Goal: Task Accomplishment & Management: Use online tool/utility

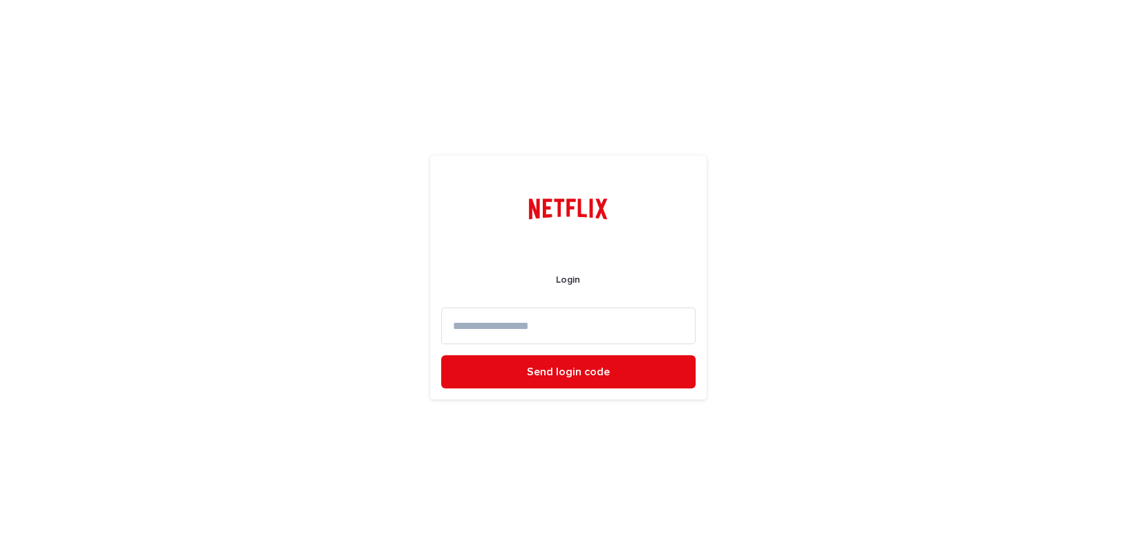
click at [458, 329] on input at bounding box center [568, 326] width 254 height 37
paste input "**********"
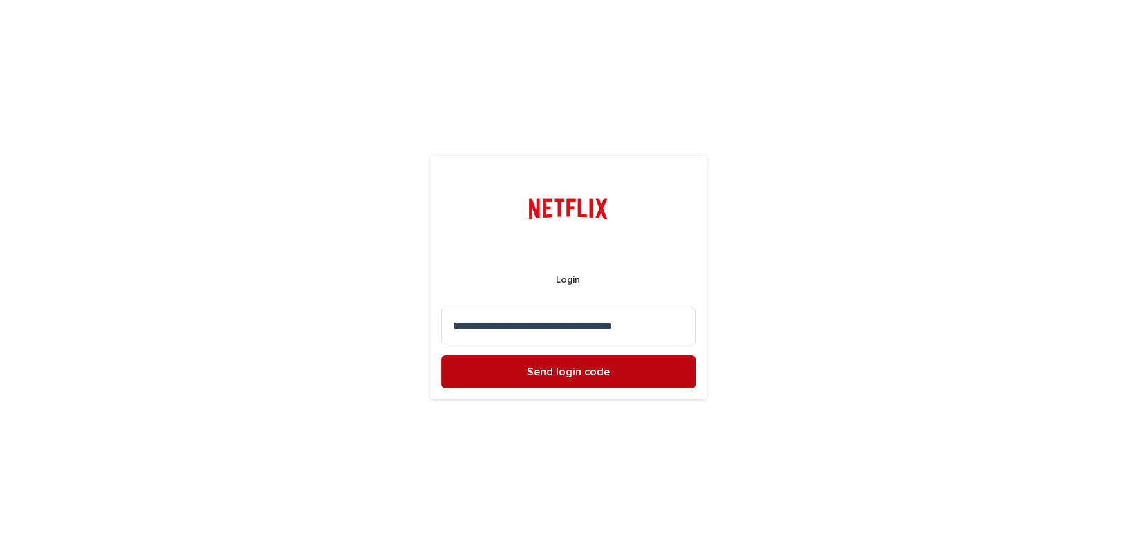
type input "**********"
click at [610, 370] on button "Send login code" at bounding box center [568, 371] width 254 height 33
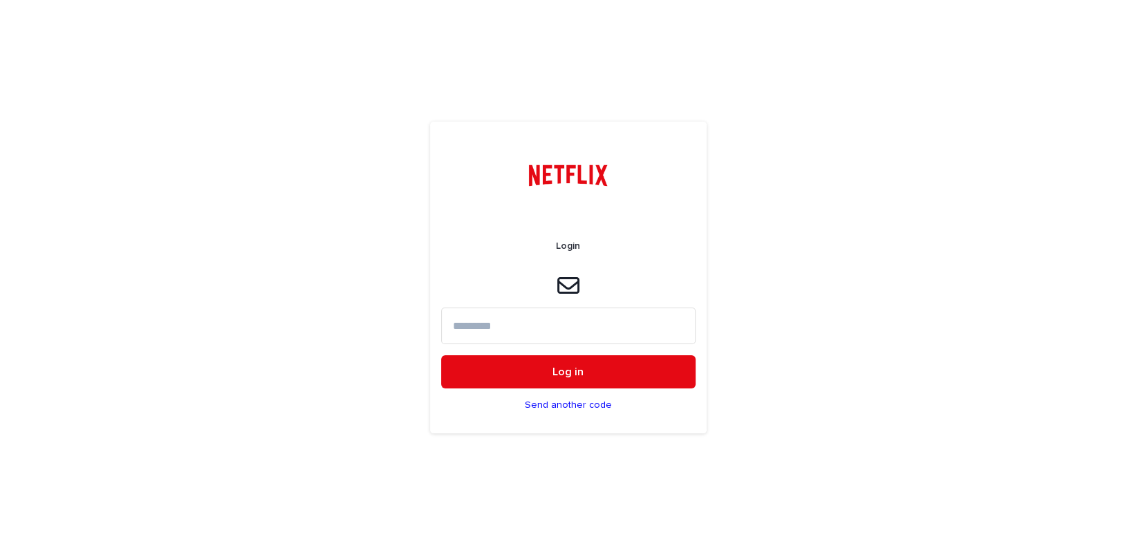
paste input "******"
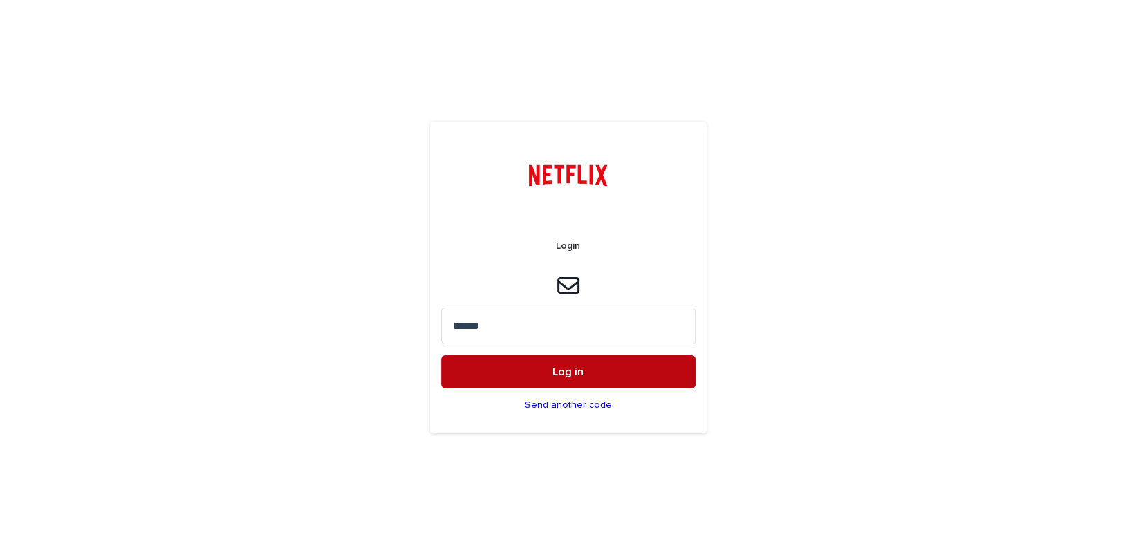
type input "******"
click at [579, 379] on button "Log in" at bounding box center [568, 371] width 254 height 33
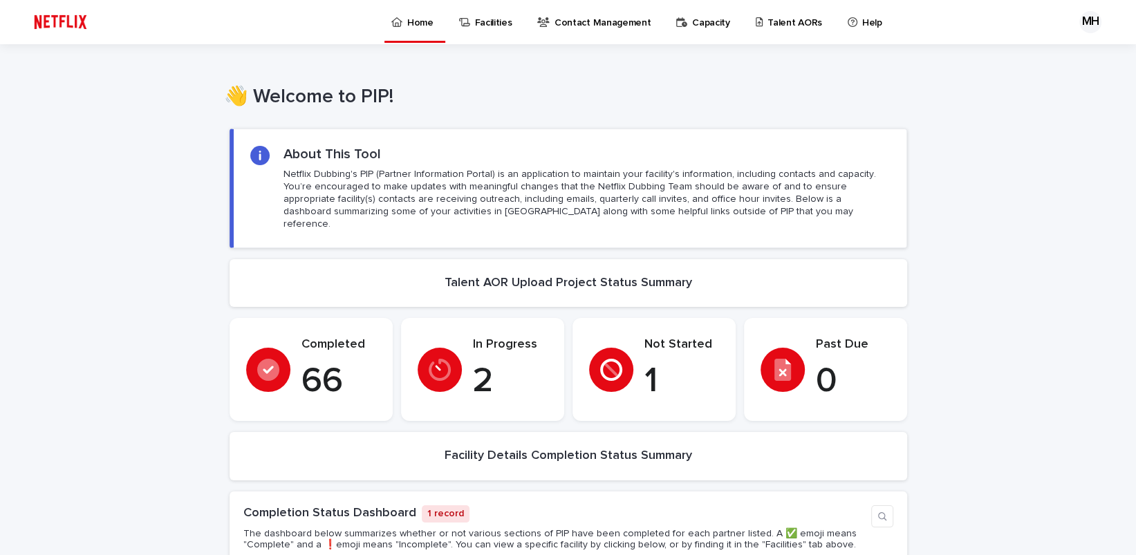
click at [771, 28] on p "Talent AORs" at bounding box center [794, 14] width 55 height 29
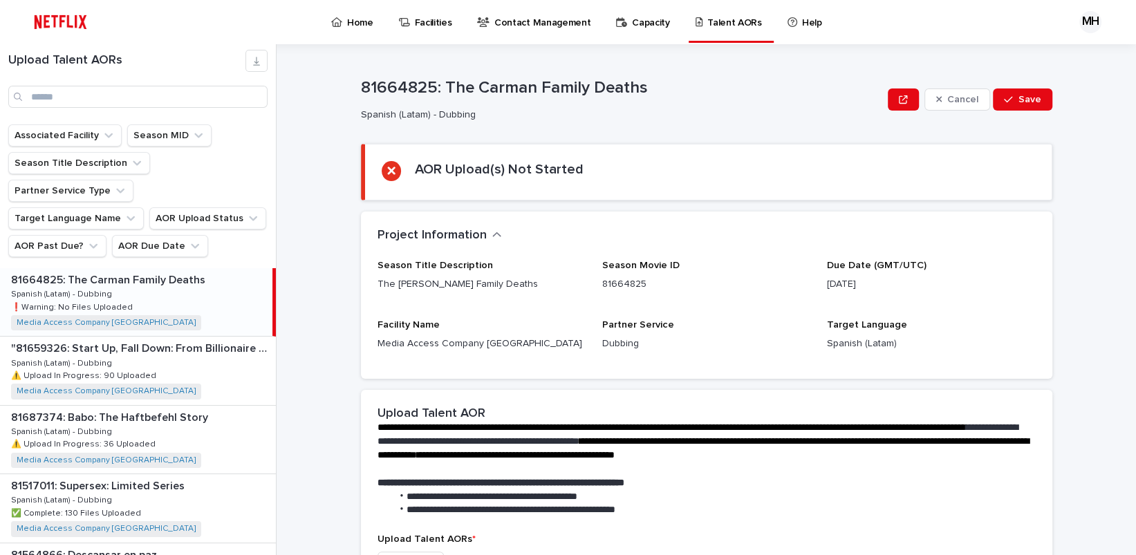
click at [209, 277] on div "81664825: The [PERSON_NAME] Family Deaths 81664825: The [PERSON_NAME] Family De…" at bounding box center [136, 302] width 272 height 68
click at [174, 345] on div ""81659326: Start Up, Fall Down: From Billionaire to Convict: Limited Series" "8…" at bounding box center [138, 371] width 276 height 68
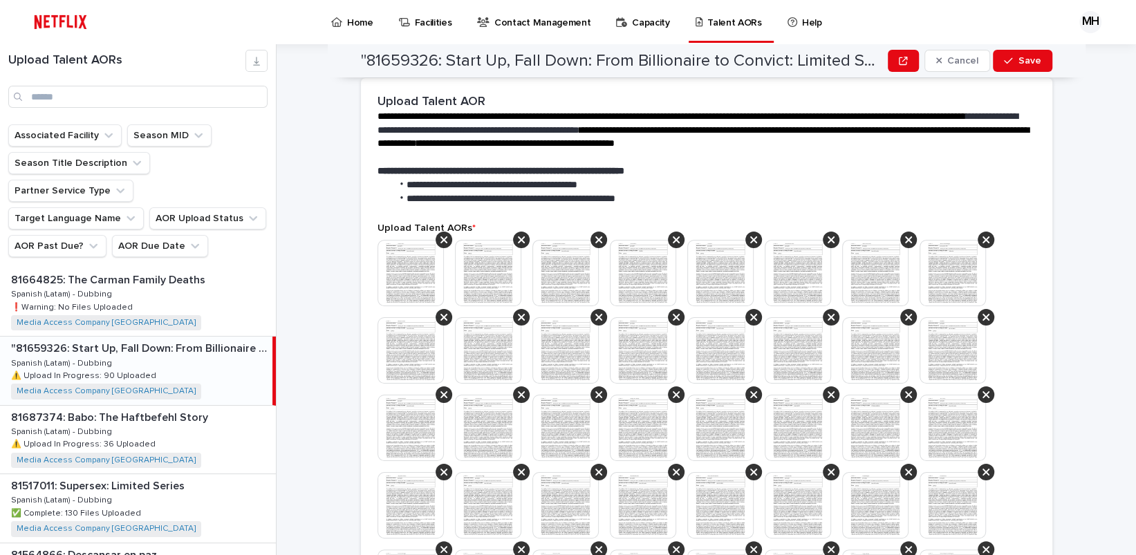
scroll to position [691, 0]
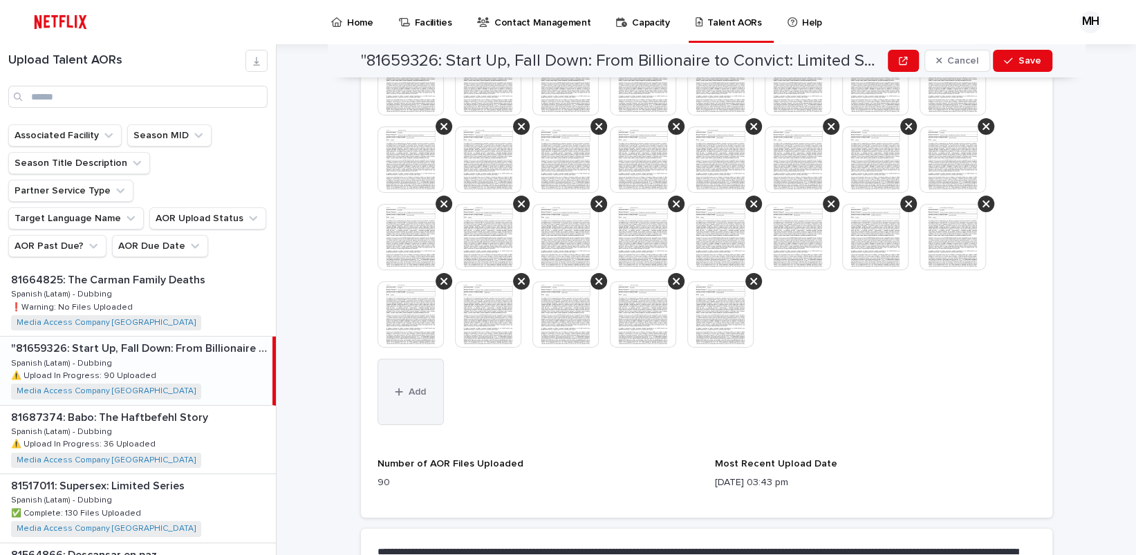
click at [420, 385] on button "Add" at bounding box center [410, 392] width 66 height 66
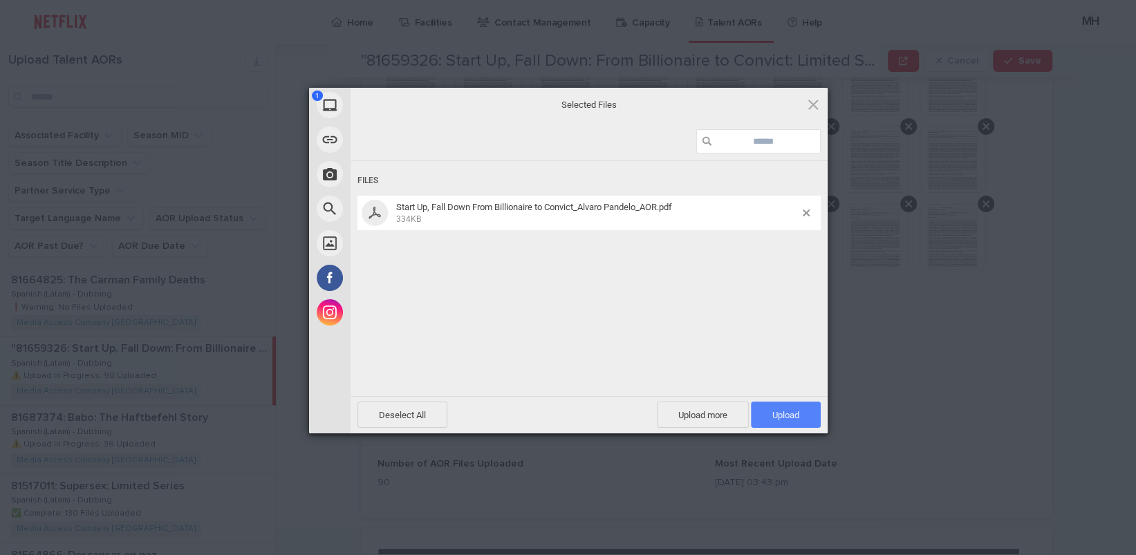
click at [779, 409] on span "Upload 1" at bounding box center [786, 415] width 70 height 26
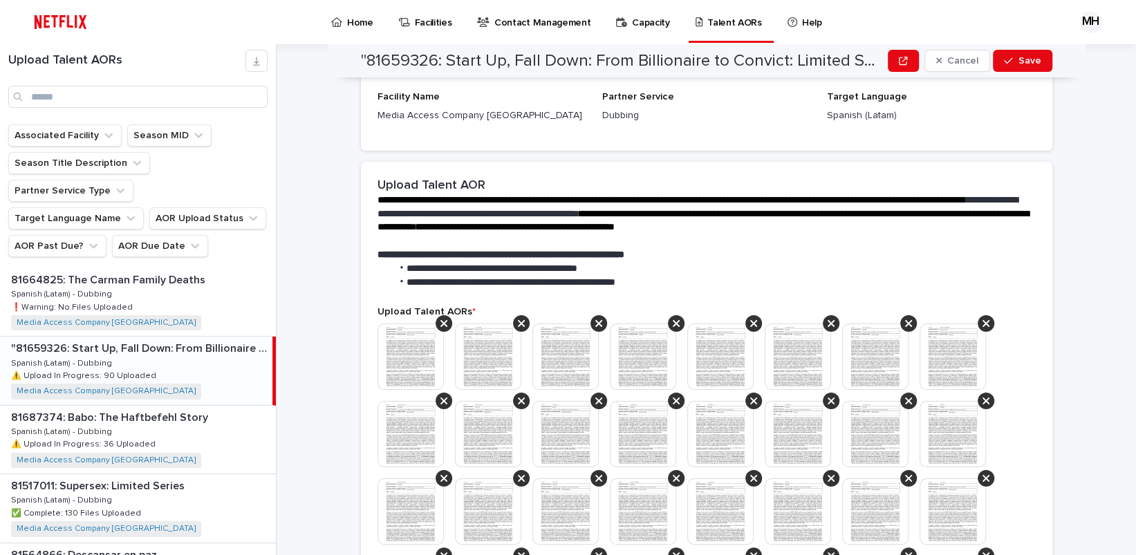
scroll to position [138, 0]
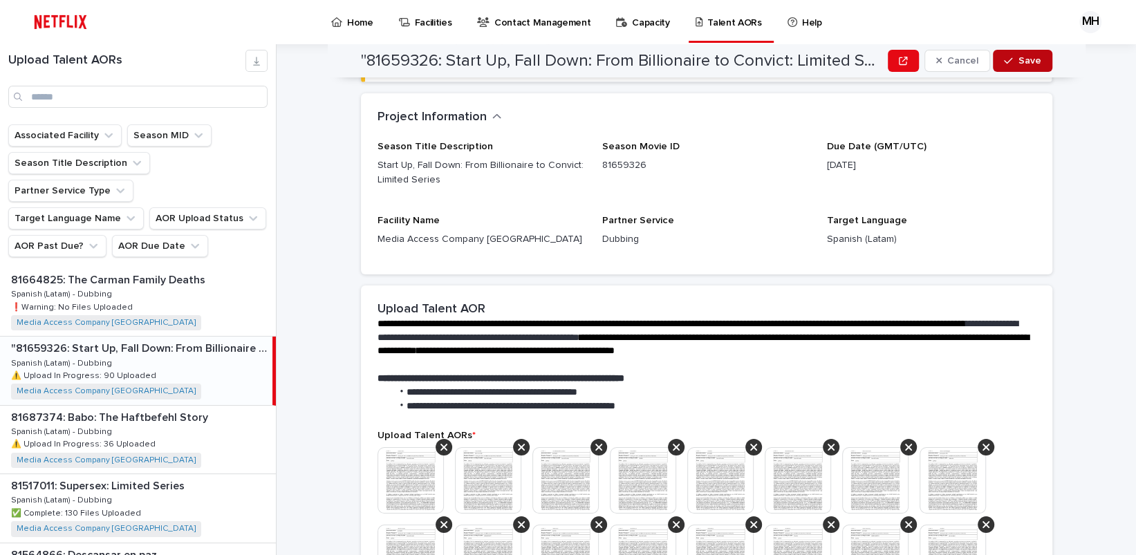
click at [1006, 64] on icon "button" at bounding box center [1008, 61] width 8 height 10
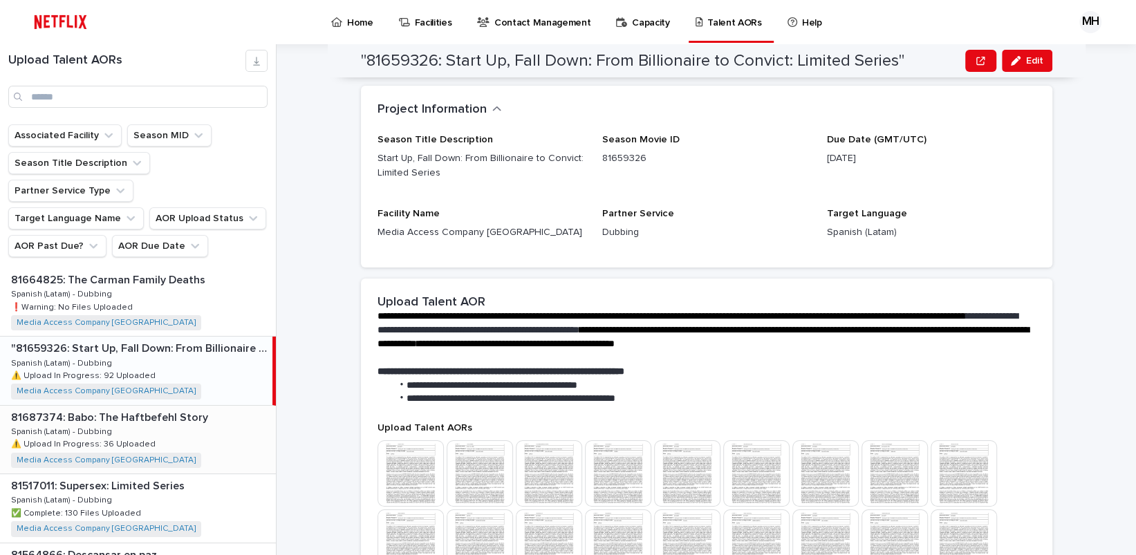
click at [194, 409] on p "81687374: Babo: The Haftbefehl Story" at bounding box center [111, 417] width 200 height 16
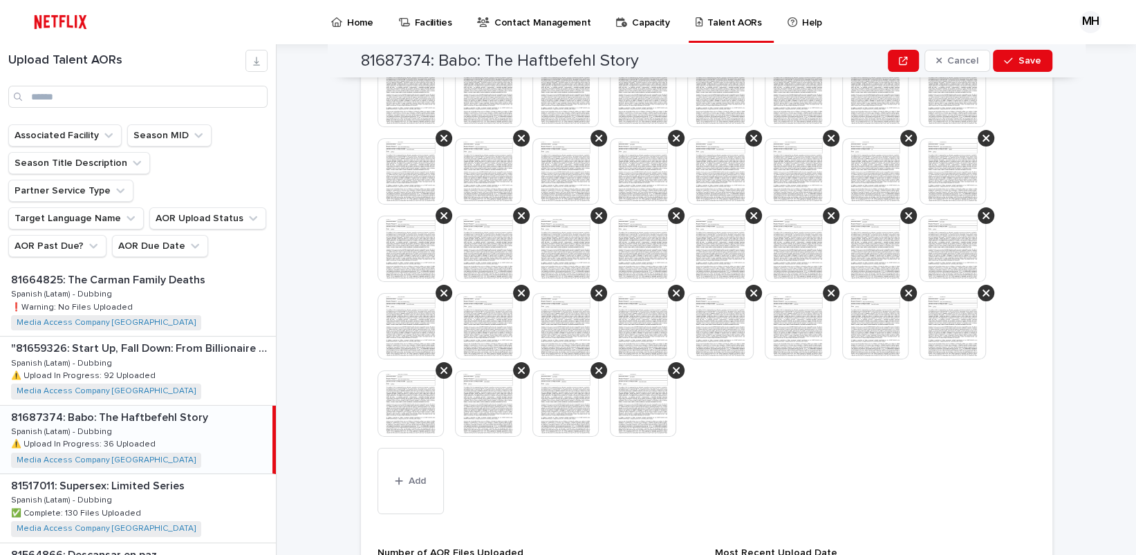
scroll to position [622, 0]
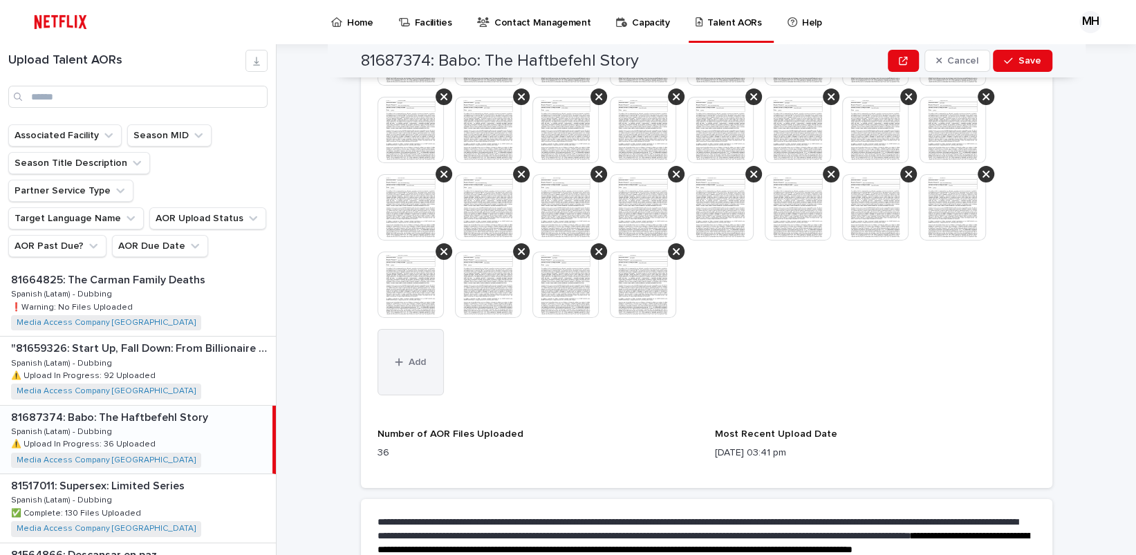
click at [427, 375] on button "Add" at bounding box center [410, 362] width 66 height 66
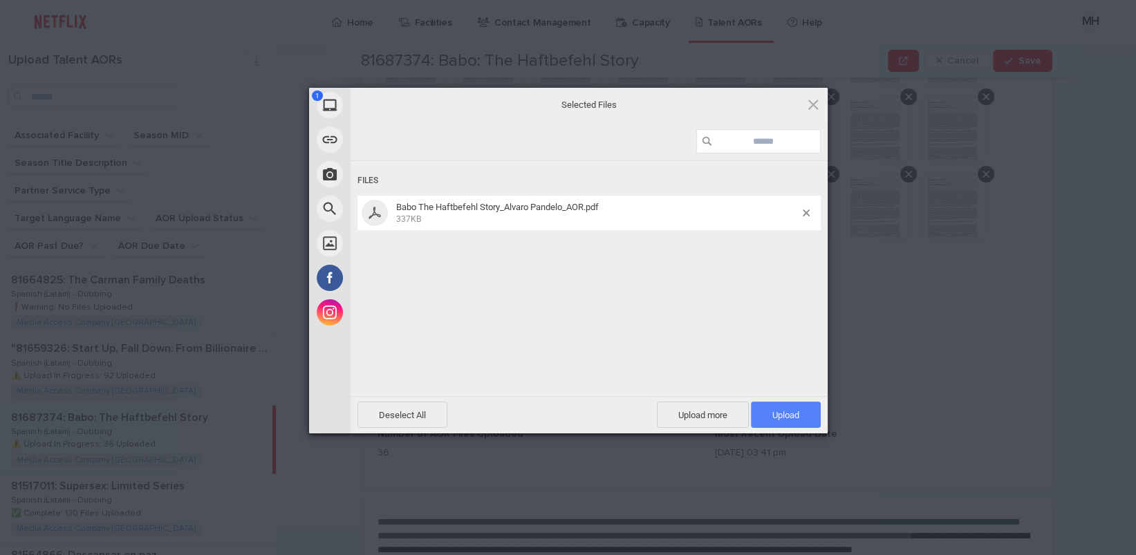
click at [778, 406] on span "Upload 1" at bounding box center [786, 415] width 70 height 26
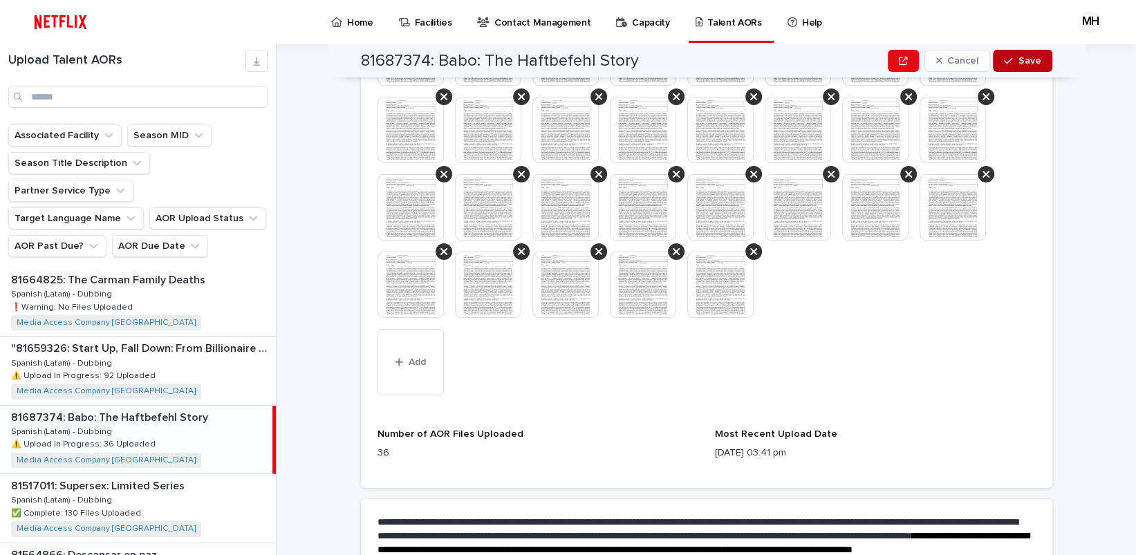
click at [1029, 66] on button "Save" at bounding box center [1022, 61] width 59 height 22
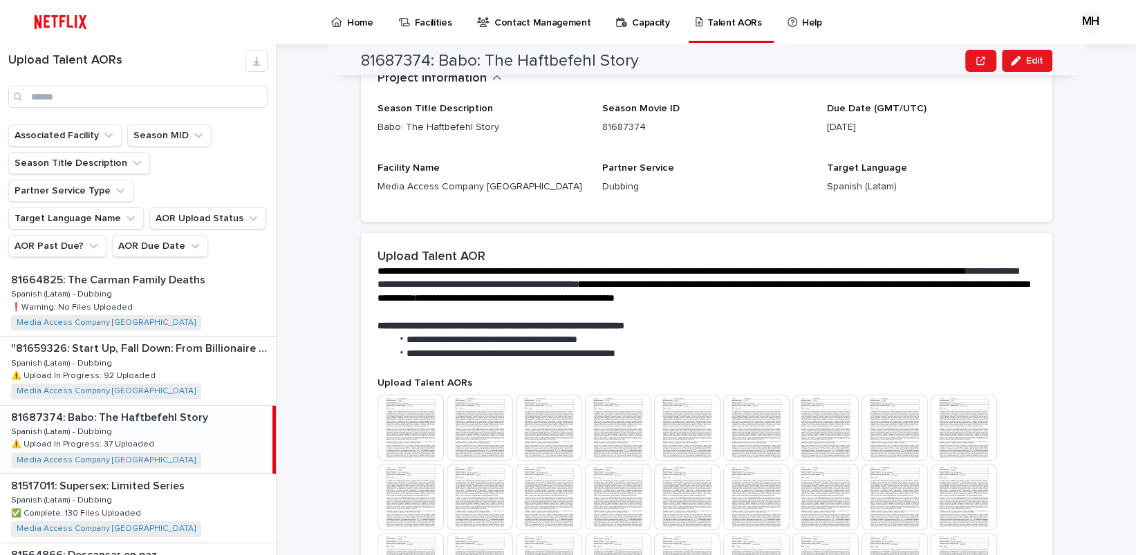
scroll to position [0, 0]
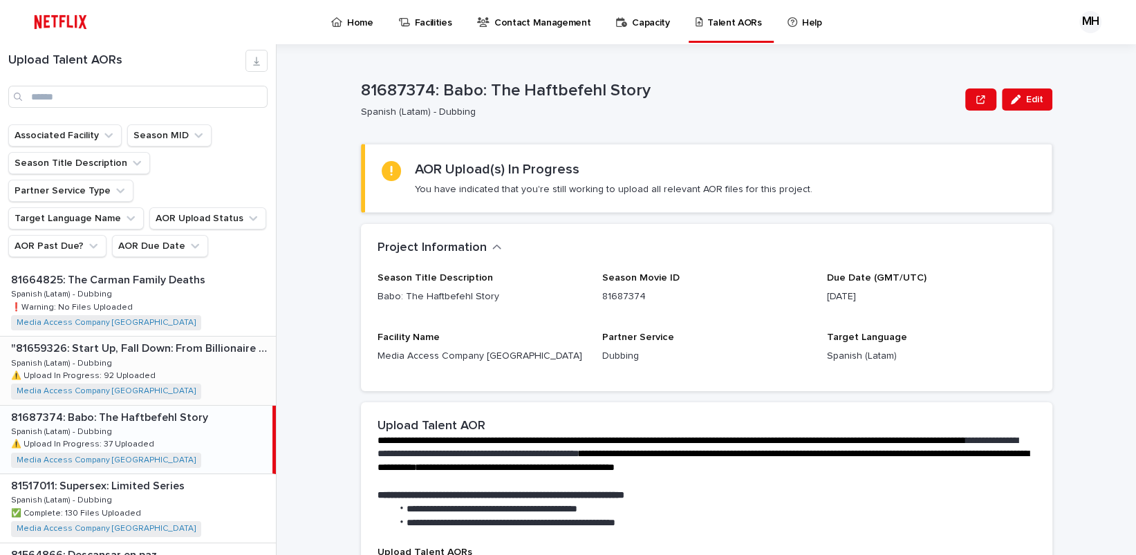
click at [150, 337] on div ""81659326: Start Up, Fall Down: From Billionaire to Convict: Limited Series" "8…" at bounding box center [138, 371] width 276 height 68
